Goal: Find contact information: Find contact information

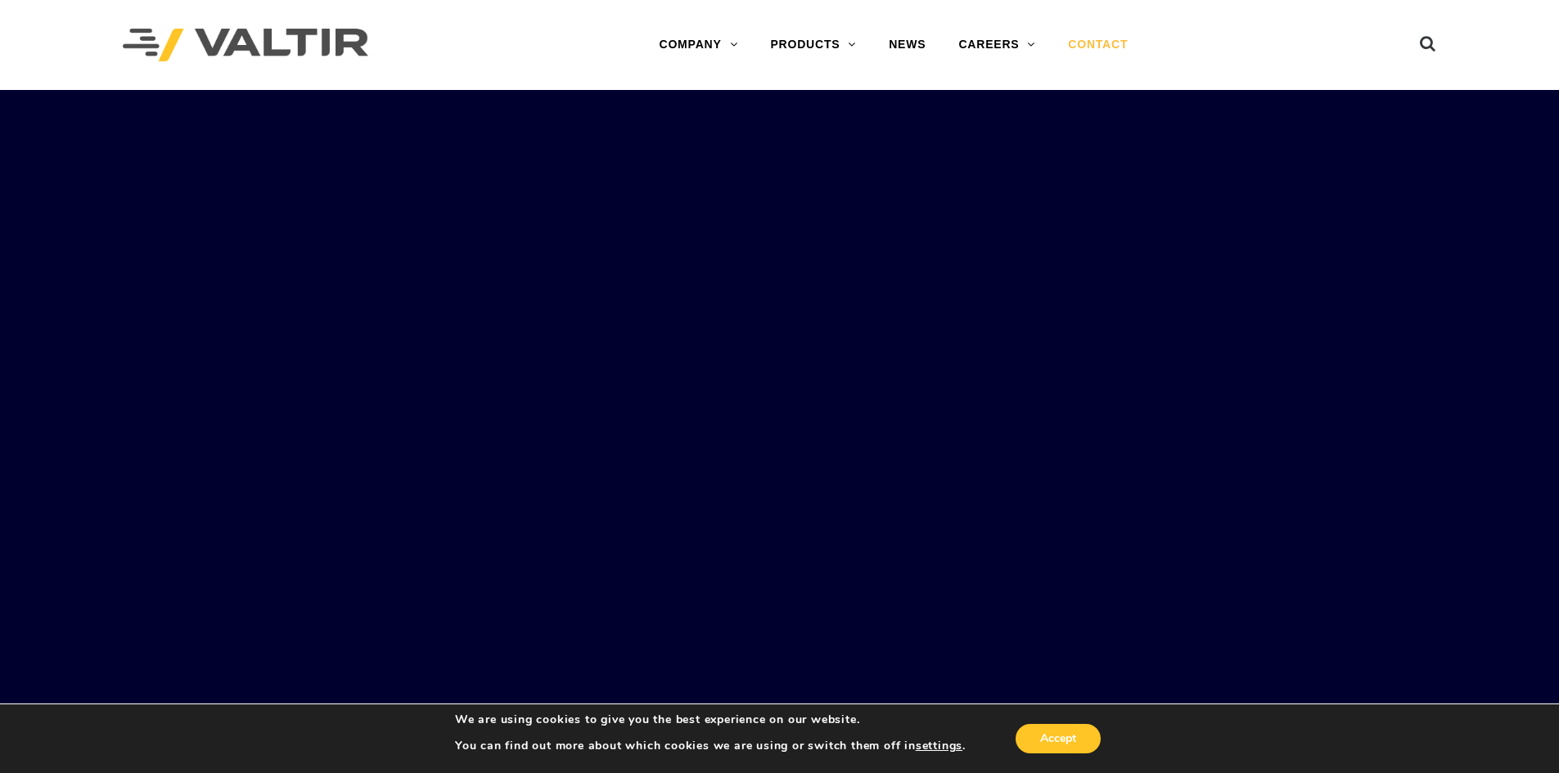
click at [1095, 43] on link "CONTACT" at bounding box center [1097, 45] width 92 height 33
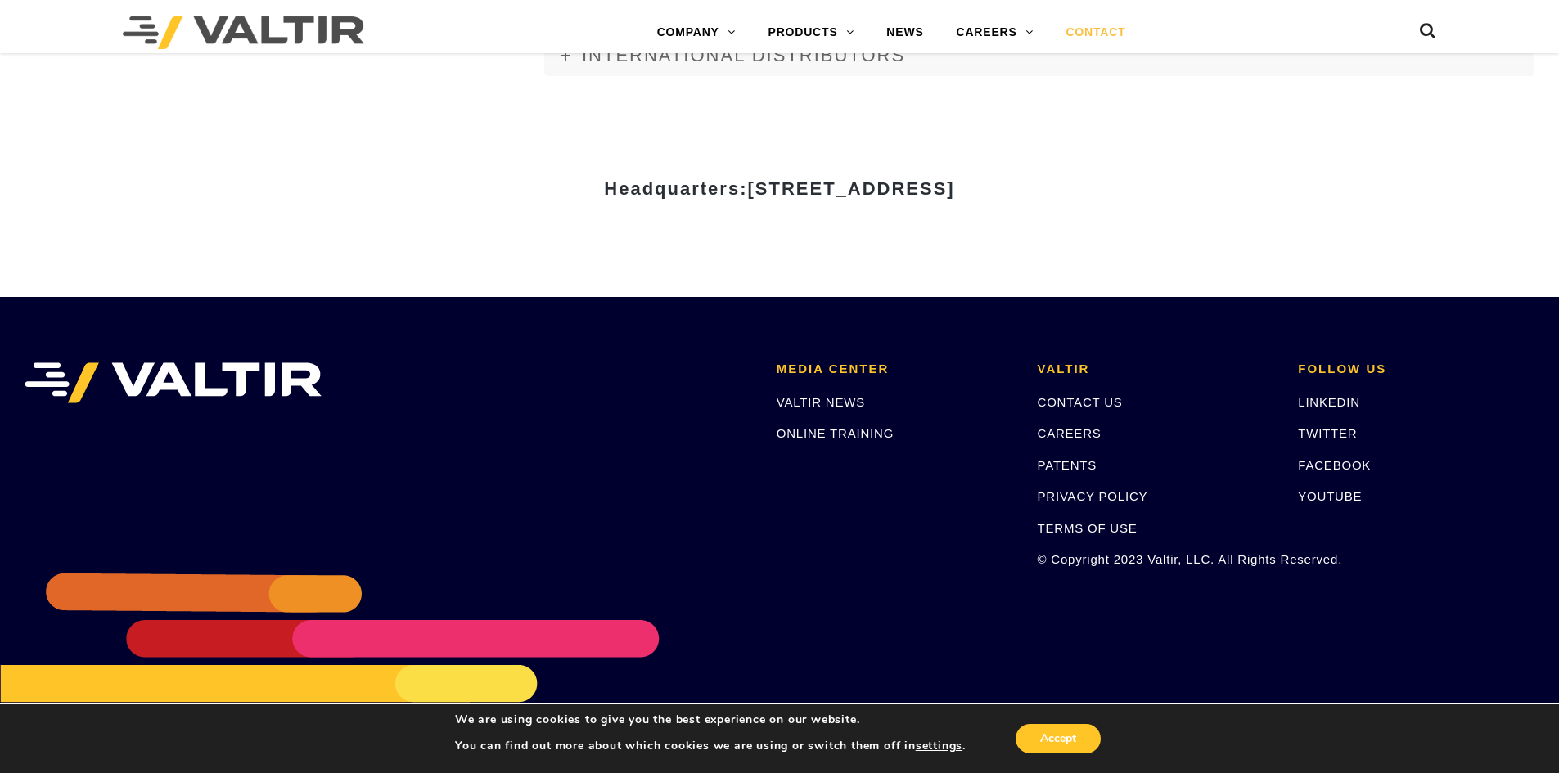
scroll to position [2252, 0]
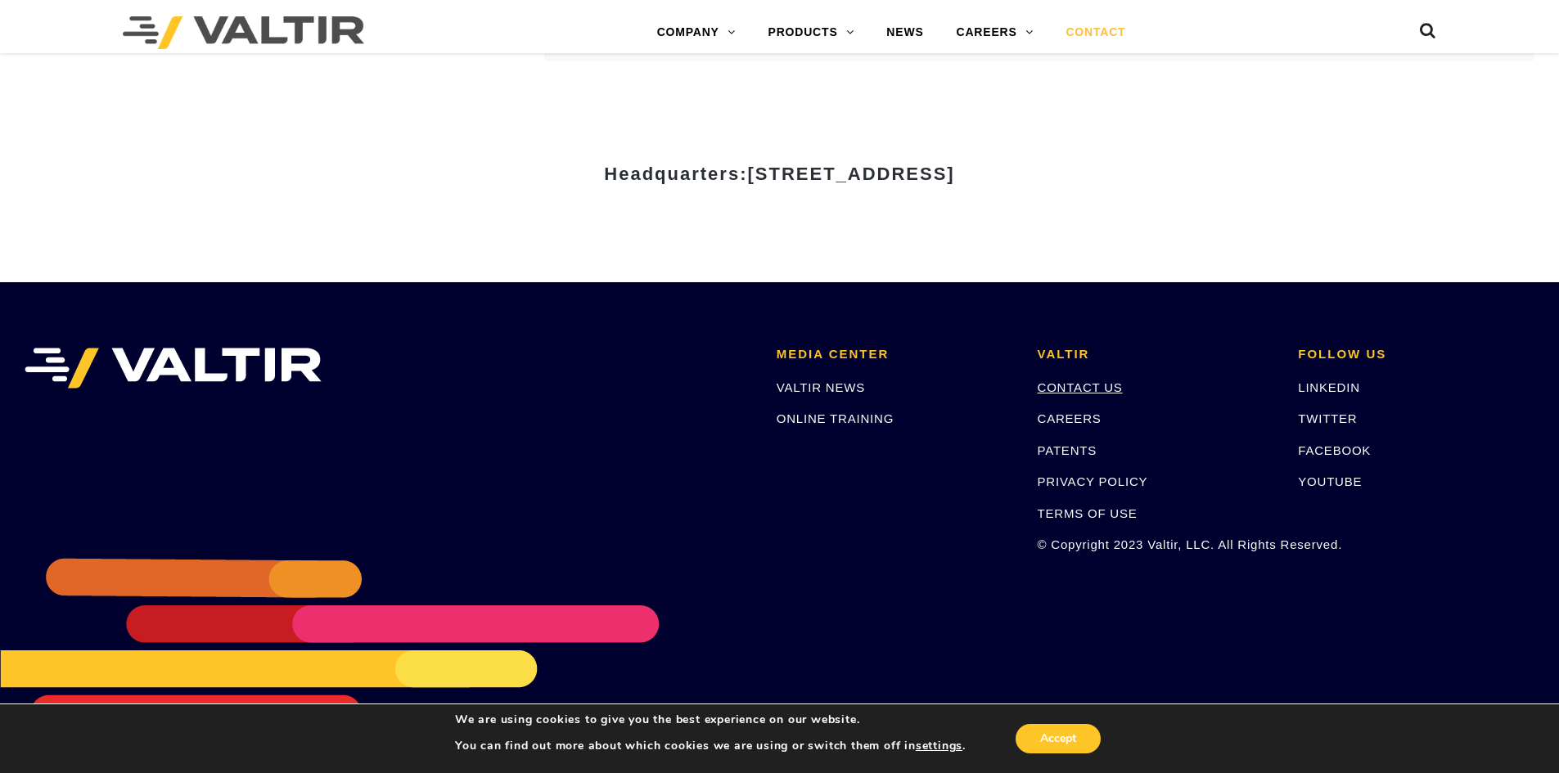
click at [1074, 387] on link "CONTACT US" at bounding box center [1079, 387] width 85 height 14
